Goal: Information Seeking & Learning: Learn about a topic

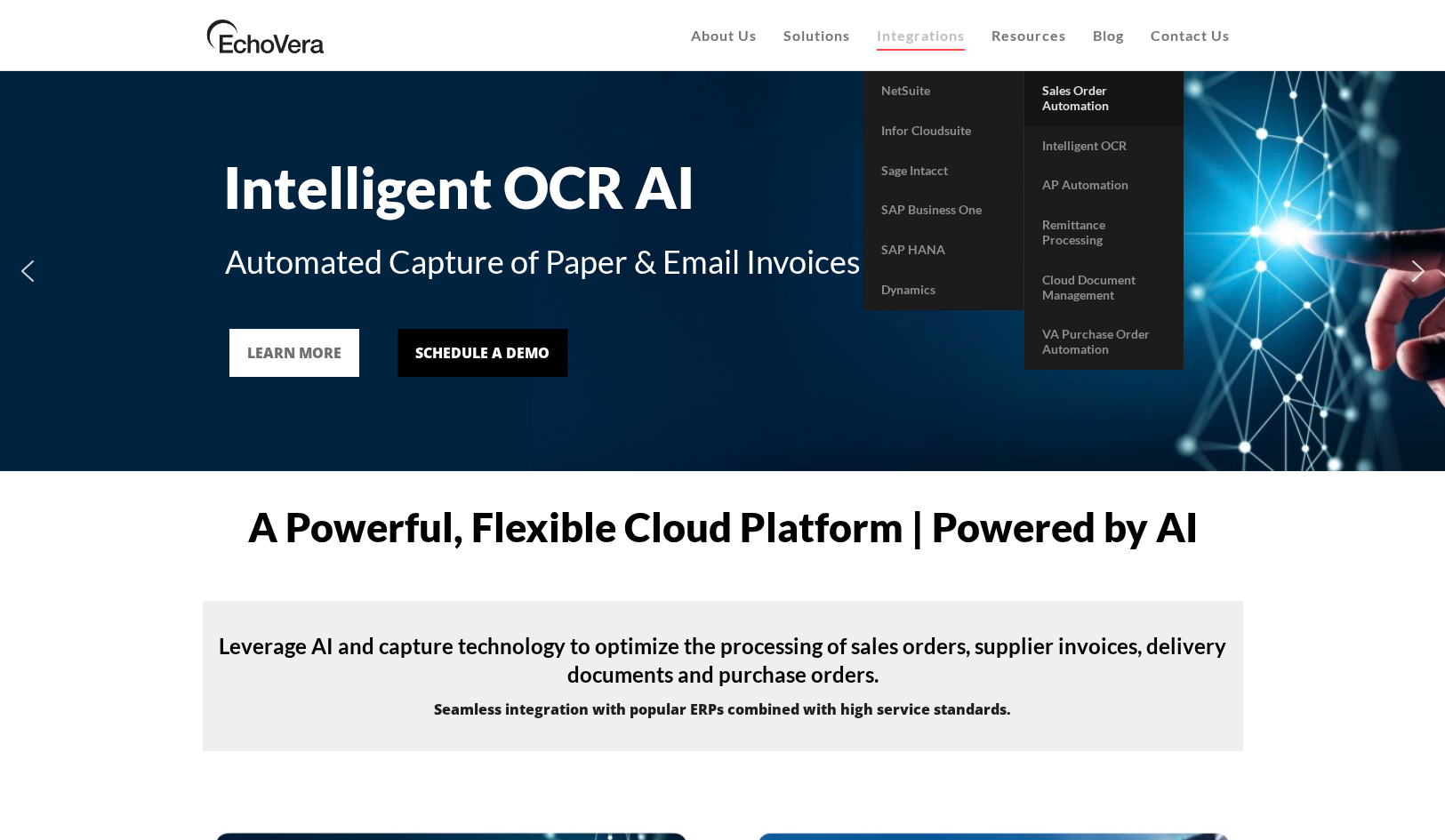
click at [1070, 111] on span "Sales Order Automation" at bounding box center [1075, 98] width 67 height 30
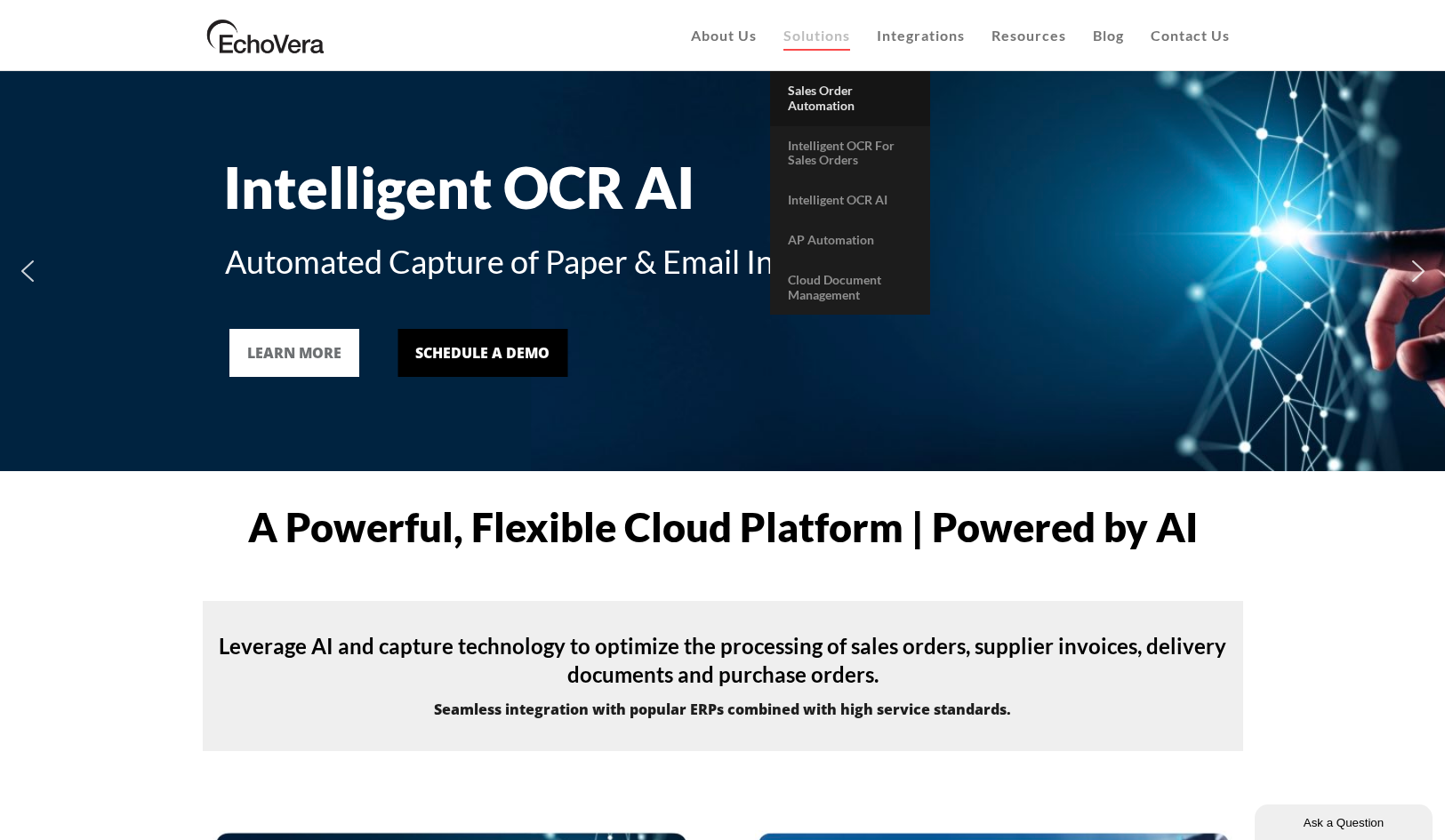
click at [829, 106] on span "Sales Order Automation" at bounding box center [821, 98] width 67 height 30
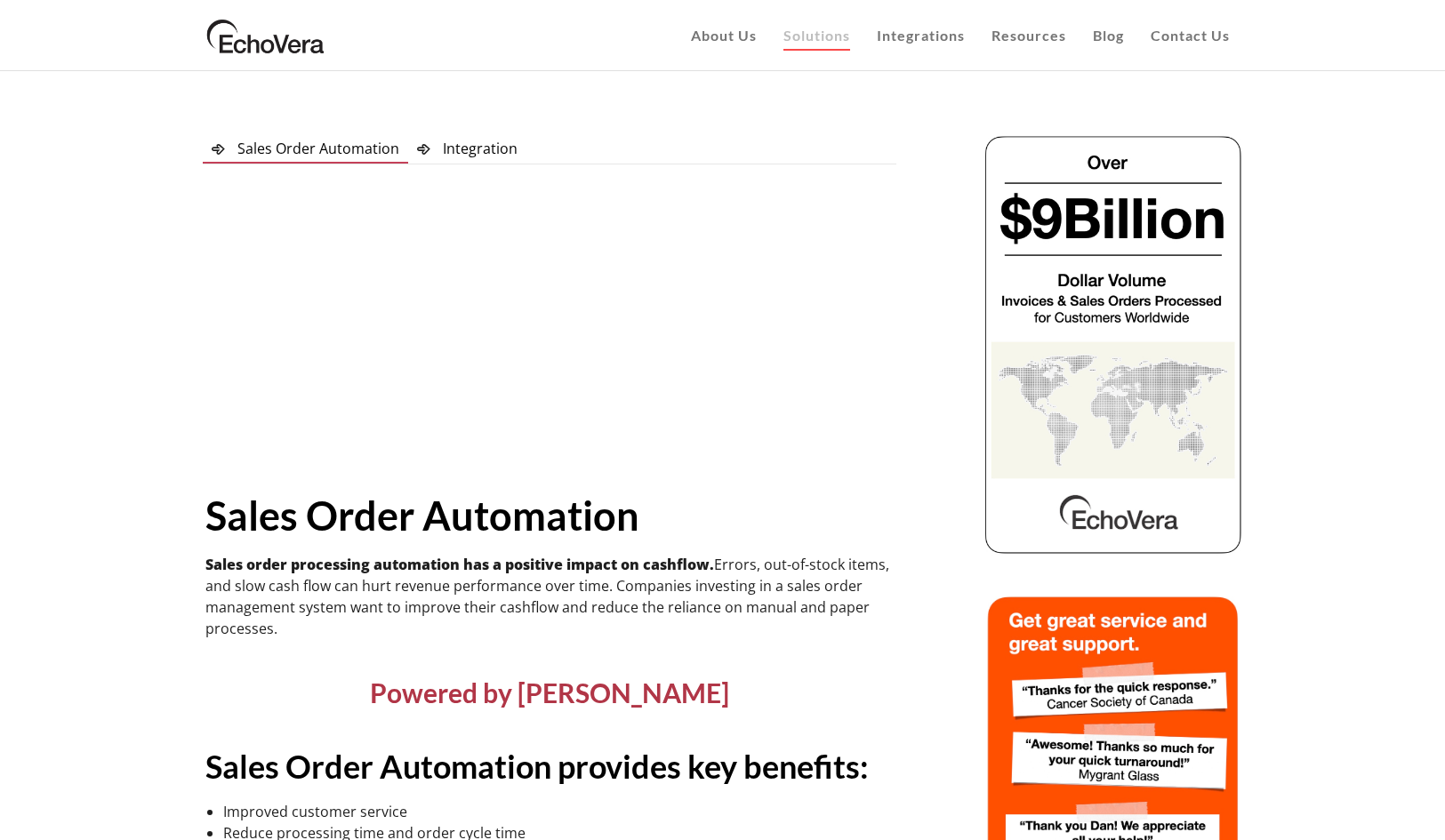
click at [281, 44] on img at bounding box center [265, 36] width 126 height 45
